Goal: Information Seeking & Learning: Learn about a topic

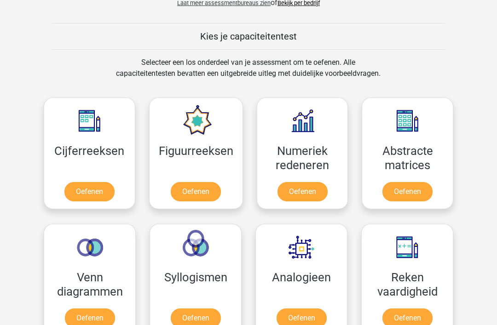
scroll to position [334, 0]
click at [78, 194] on link "Oefenen" at bounding box center [89, 191] width 50 height 19
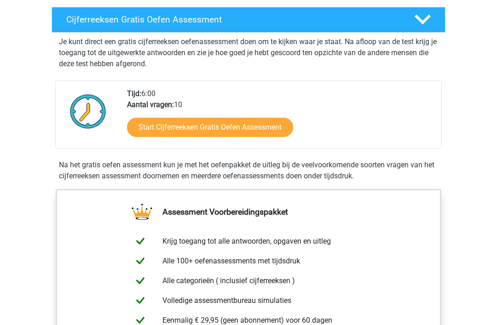
scroll to position [155, 0]
click at [151, 137] on link "Start Cijferreeksen Gratis Oefen Assessment" at bounding box center [210, 127] width 166 height 19
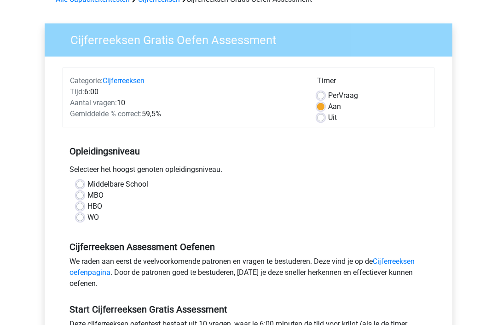
scroll to position [56, 0]
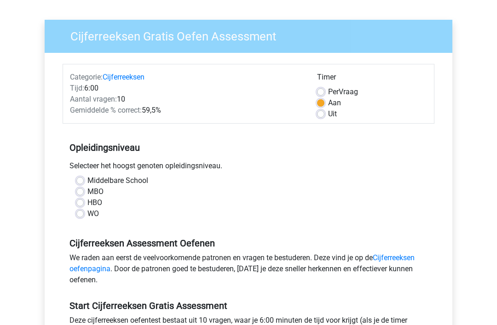
click at [87, 201] on label "HBO" at bounding box center [94, 202] width 15 height 11
click at [78, 201] on input "HBO" at bounding box center [79, 201] width 7 height 9
radio input "true"
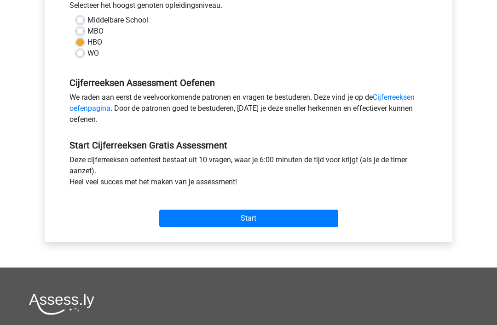
scroll to position [227, 0]
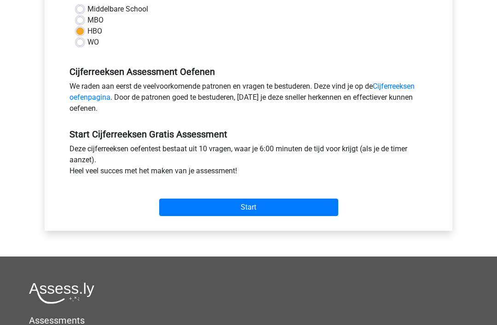
click at [170, 206] on input "Start" at bounding box center [248, 207] width 179 height 17
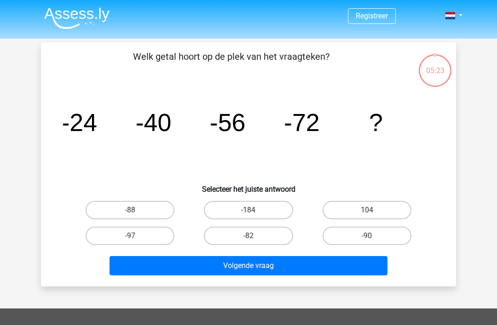
click at [121, 213] on label "-88" at bounding box center [130, 210] width 89 height 18
click at [130, 213] on input "-88" at bounding box center [133, 213] width 6 height 6
radio input "true"
click at [134, 273] on button "Volgende vraag" at bounding box center [248, 265] width 278 height 19
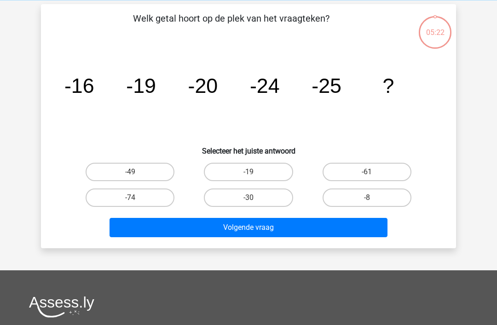
scroll to position [42, 0]
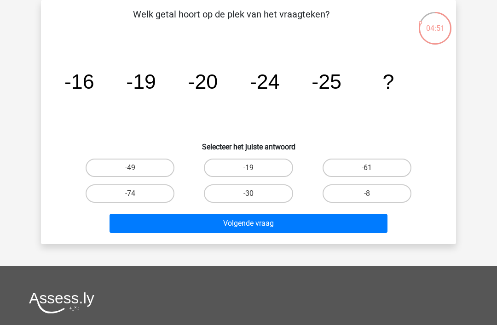
click at [274, 167] on label "-19" at bounding box center [248, 168] width 89 height 18
click at [254, 168] on input "-19" at bounding box center [251, 171] width 6 height 6
radio input "true"
click at [263, 230] on button "Volgende vraag" at bounding box center [248, 223] width 278 height 19
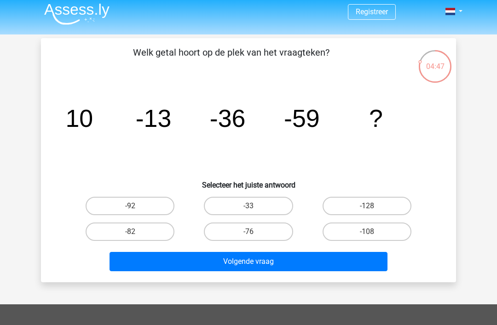
scroll to position [0, 0]
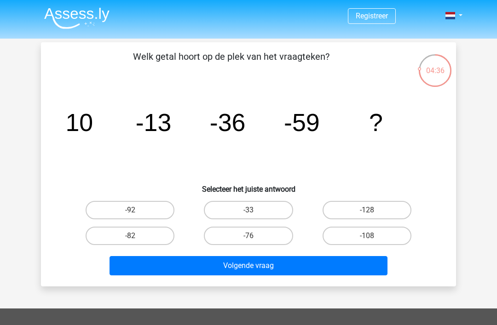
click at [334, 263] on button "Volgende vraag" at bounding box center [248, 265] width 278 height 19
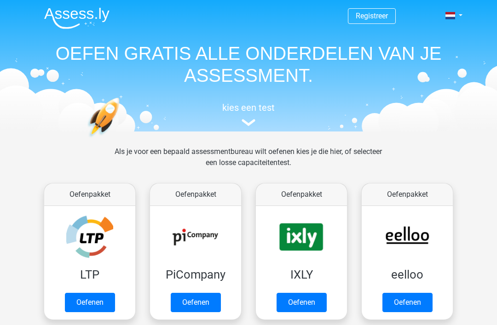
scroll to position [363, 0]
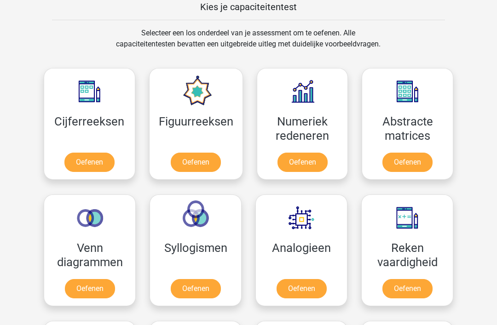
click at [91, 286] on link "Oefenen" at bounding box center [90, 288] width 50 height 19
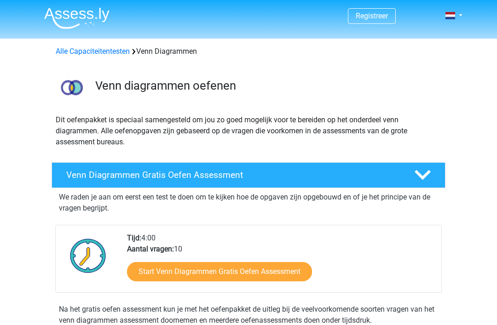
click at [204, 273] on link "Start Venn Diagrammen Gratis Oefen Assessment" at bounding box center [219, 271] width 185 height 19
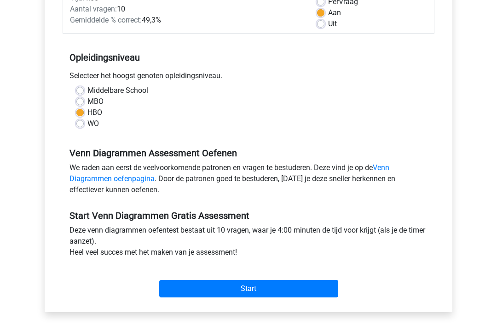
scroll to position [229, 0]
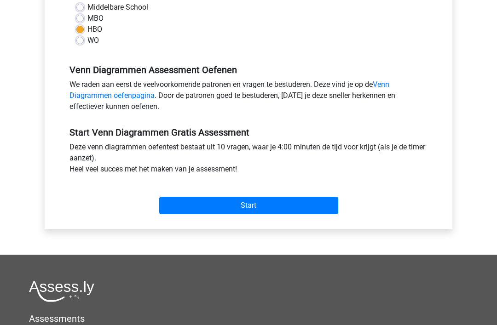
click at [260, 211] on input "Start" at bounding box center [248, 205] width 179 height 17
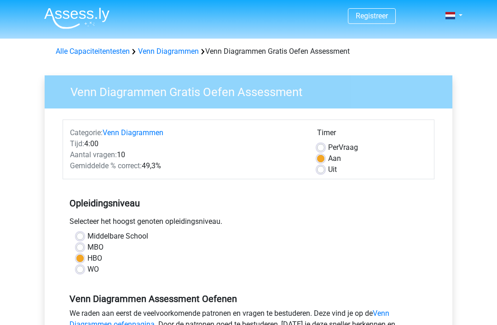
scroll to position [258, 0]
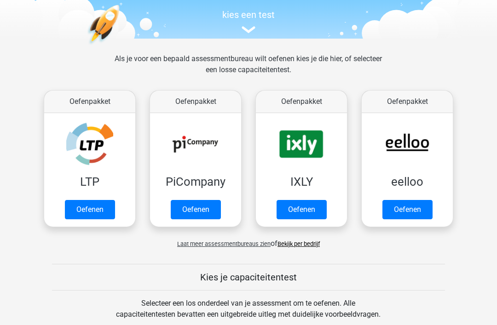
scroll to position [101, 0]
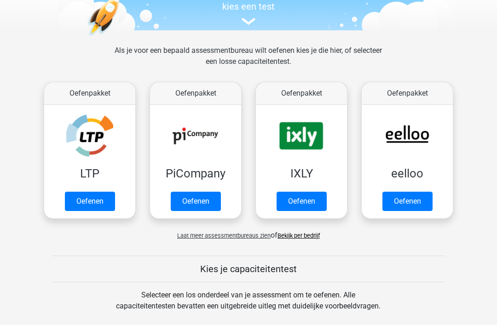
click at [87, 197] on link "Oefenen" at bounding box center [90, 201] width 50 height 19
